Goal: Transaction & Acquisition: Purchase product/service

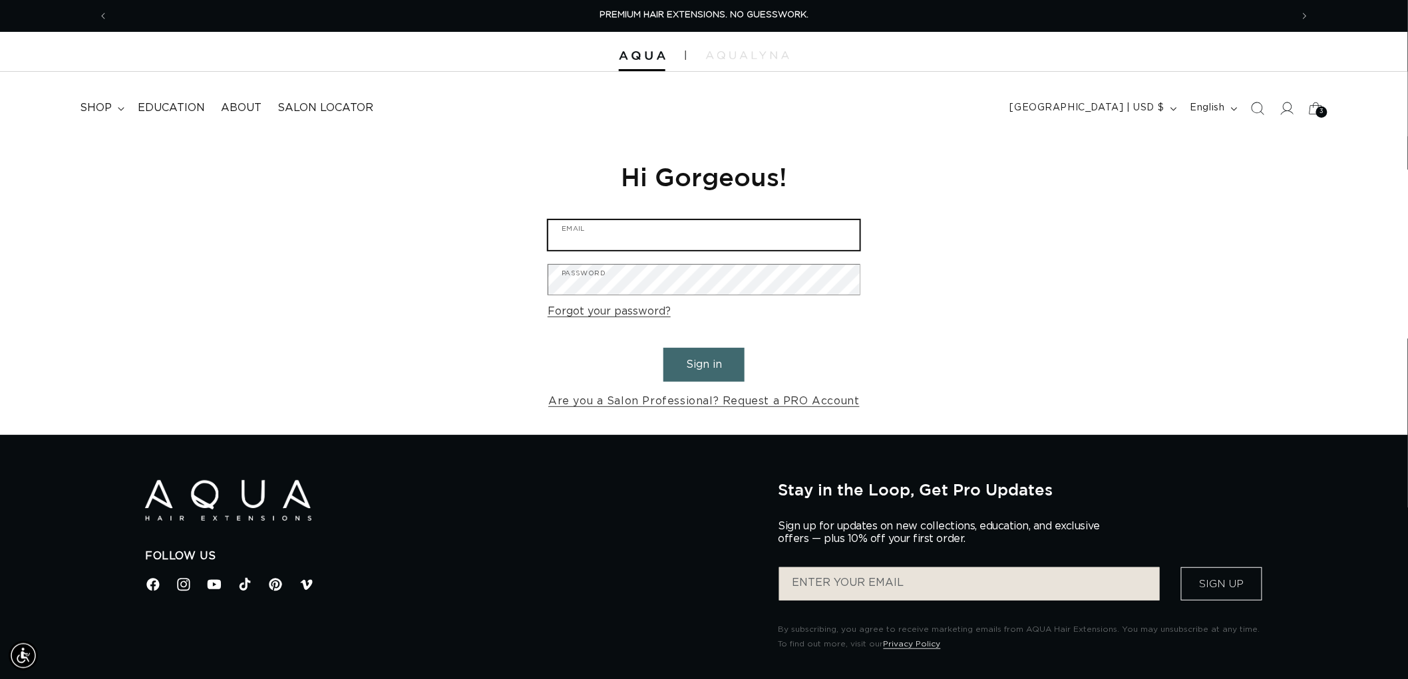
type input "graphics@pabeauty.com"
click at [710, 363] on button "Sign in" at bounding box center [703, 365] width 81 height 34
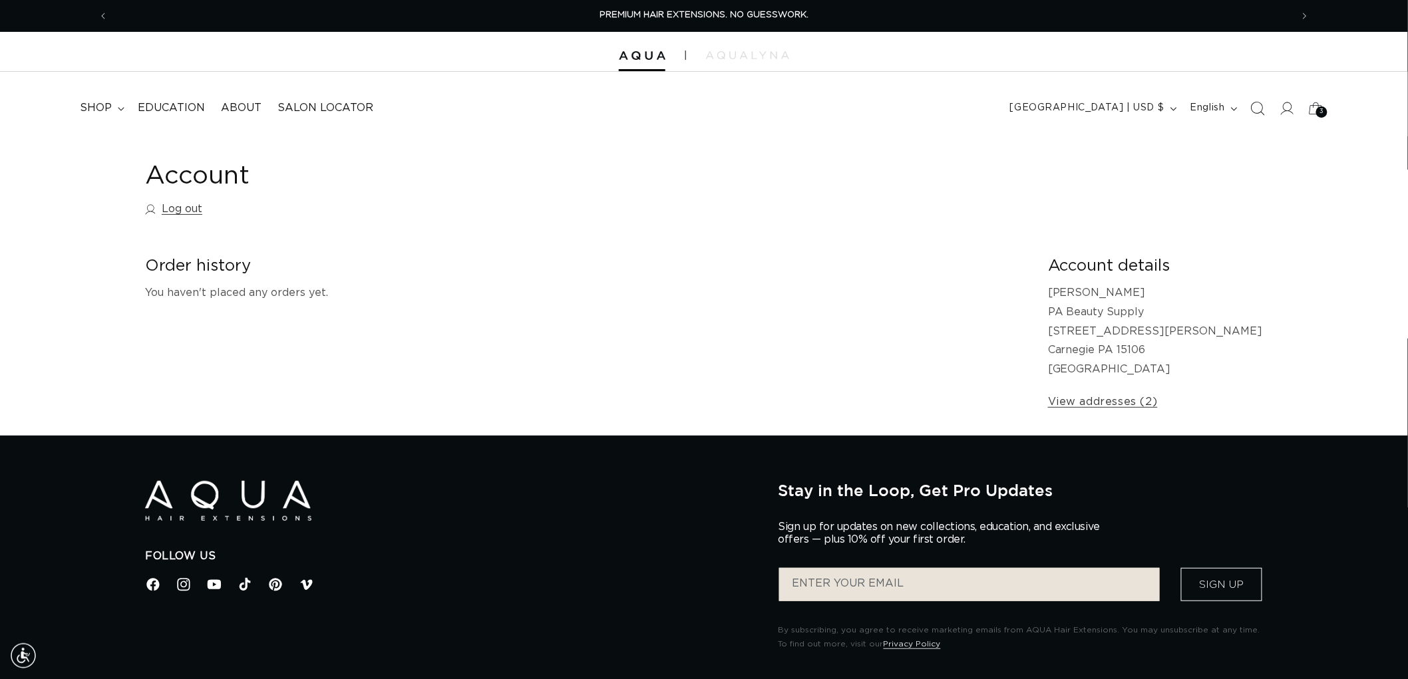
click at [1256, 108] on icon "Search" at bounding box center [1257, 108] width 14 height 14
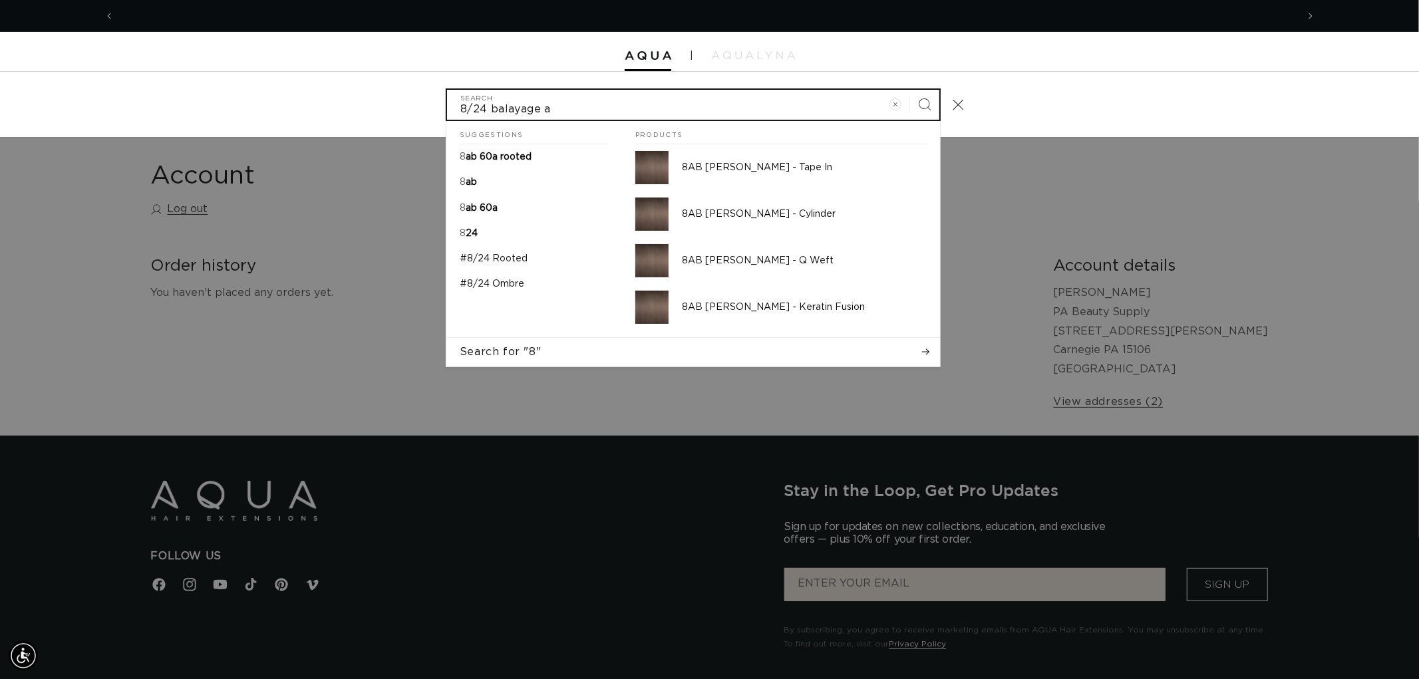
scroll to position [0, 2365]
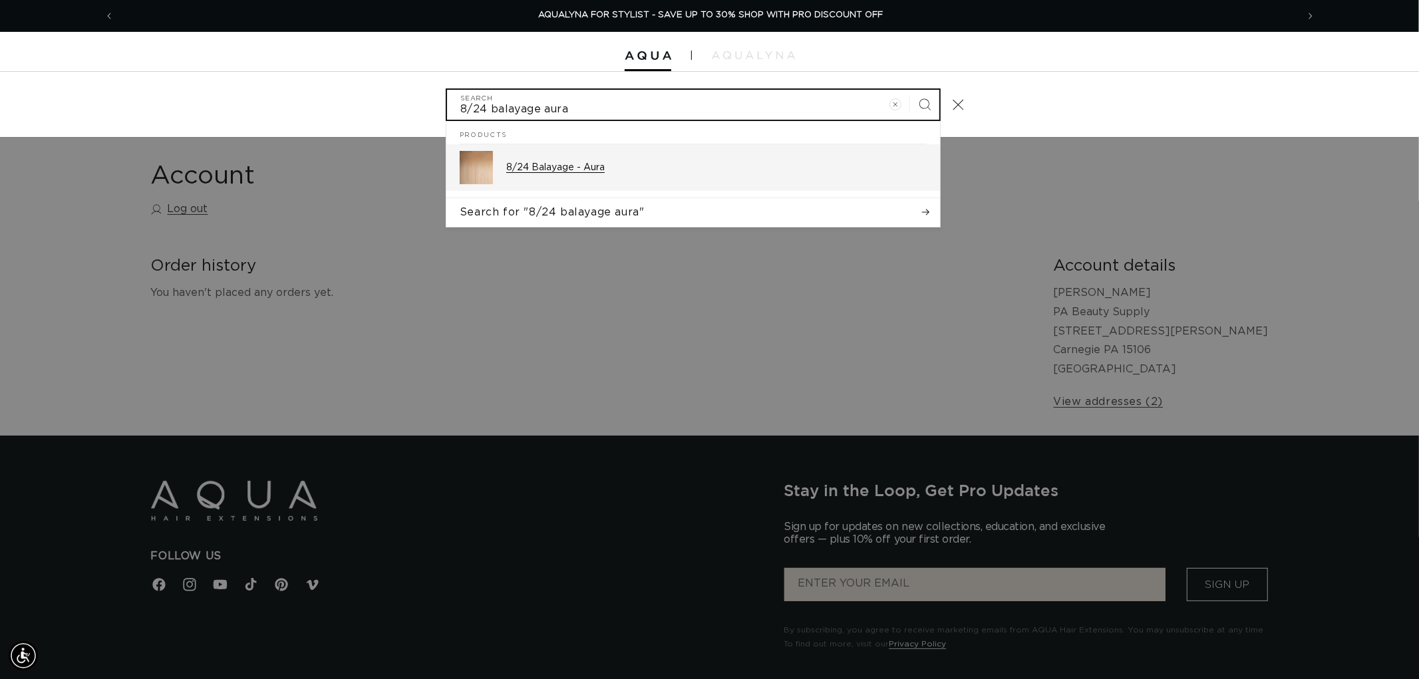
type input "8/24 balayage aura"
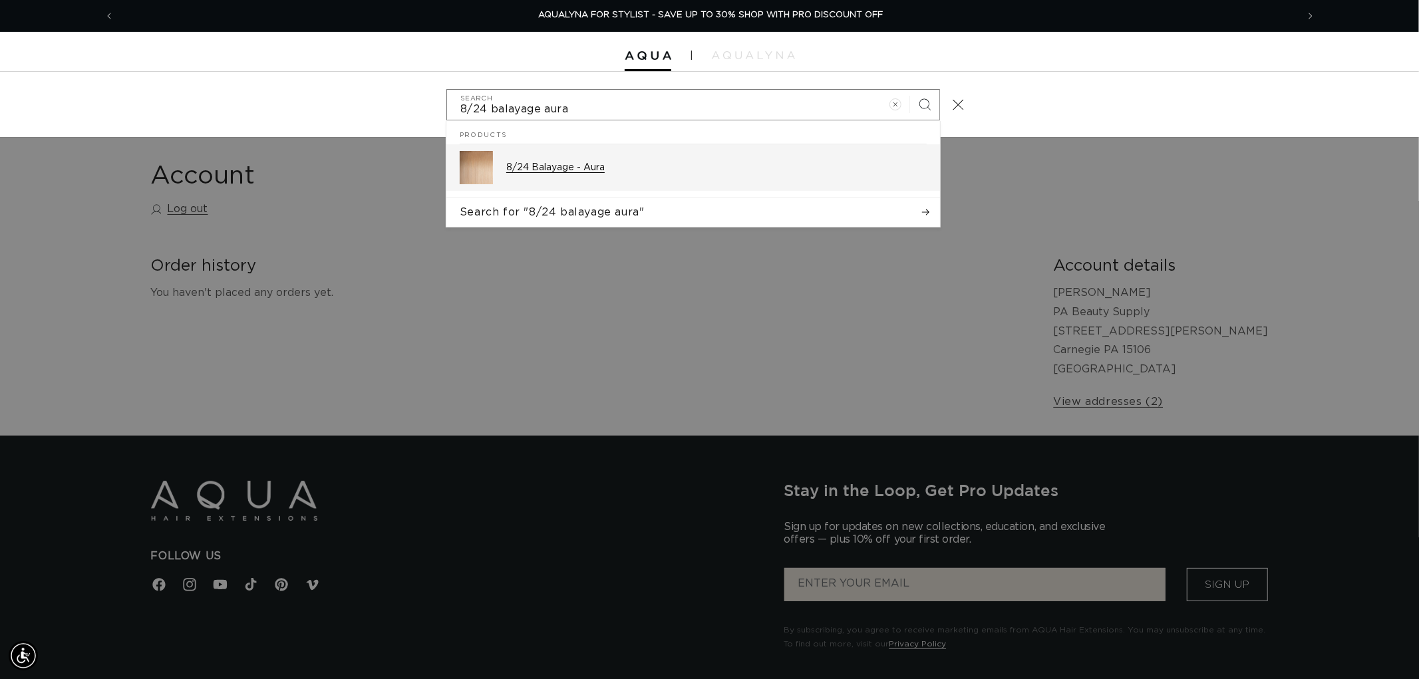
click at [621, 151] on div "8/24 Balayage - Aura" at bounding box center [716, 167] width 421 height 33
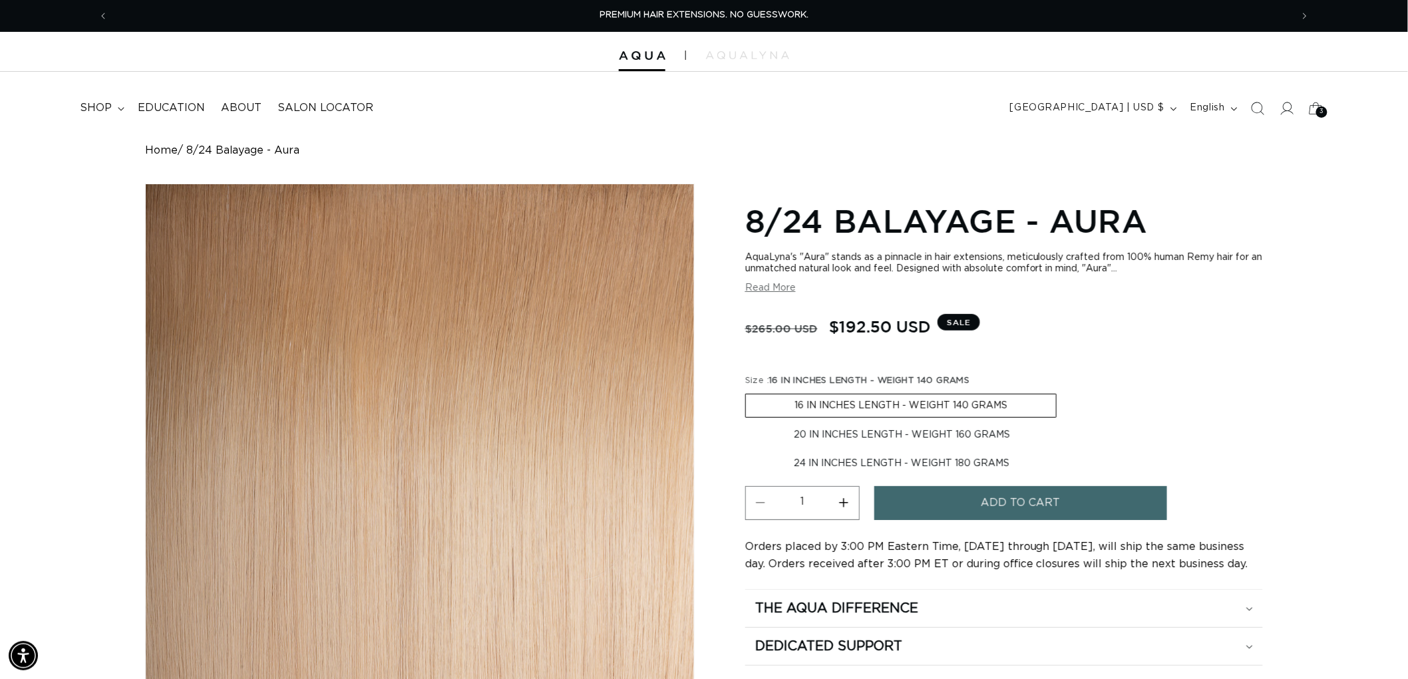
click at [953, 448] on fieldset "Size : 16 IN INCHES LENGTH - WEIGHT 140 GRAMS 16 IN INCHES LENGTH - WEIGHT 140 …" at bounding box center [1004, 426] width 518 height 102
click at [928, 437] on label "20 IN INCHES LENGTH - WEIGHT 160 GRAMS Variant sold out or unavailable" at bounding box center [901, 435] width 313 height 23
click at [1063, 392] on input "20 IN INCHES LENGTH - WEIGHT 160 GRAMS Variant sold out or unavailable" at bounding box center [1063, 391] width 1 height 1
radio input "true"
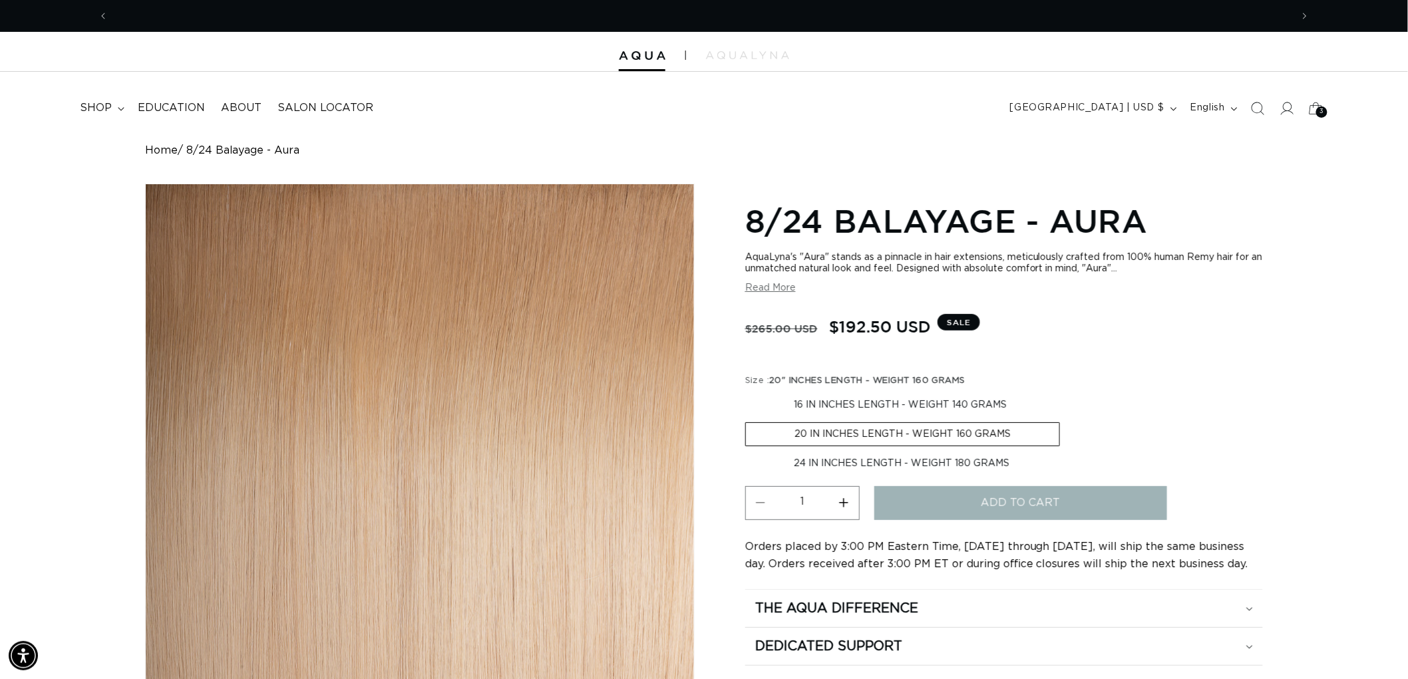
scroll to position [0, 1182]
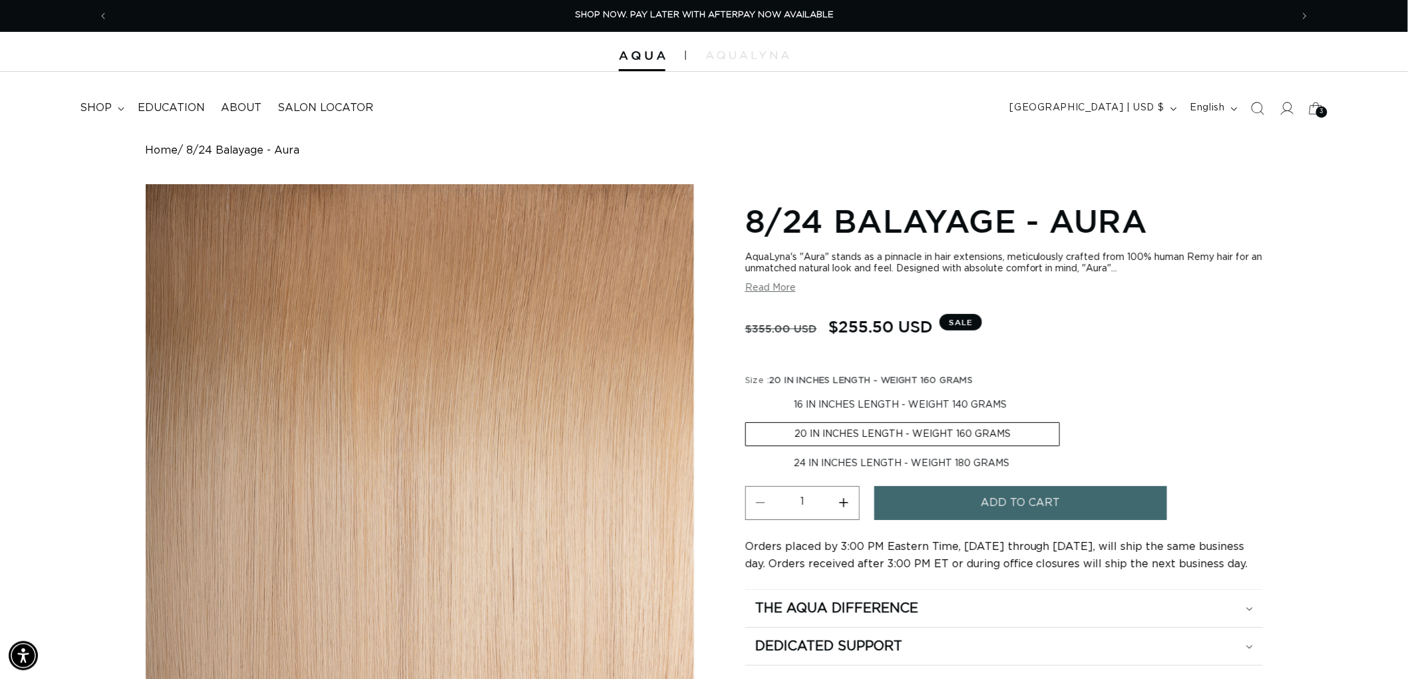
click at [971, 468] on label "24 IN INCHES LENGTH - WEIGHT 180 GRAMS Variant sold out or unavailable" at bounding box center [901, 463] width 313 height 23
click at [1067, 421] on input "24 IN INCHES LENGTH - WEIGHT 180 GRAMS Variant sold out or unavailable" at bounding box center [1067, 420] width 1 height 1
radio input "true"
